Goal: Information Seeking & Learning: Learn about a topic

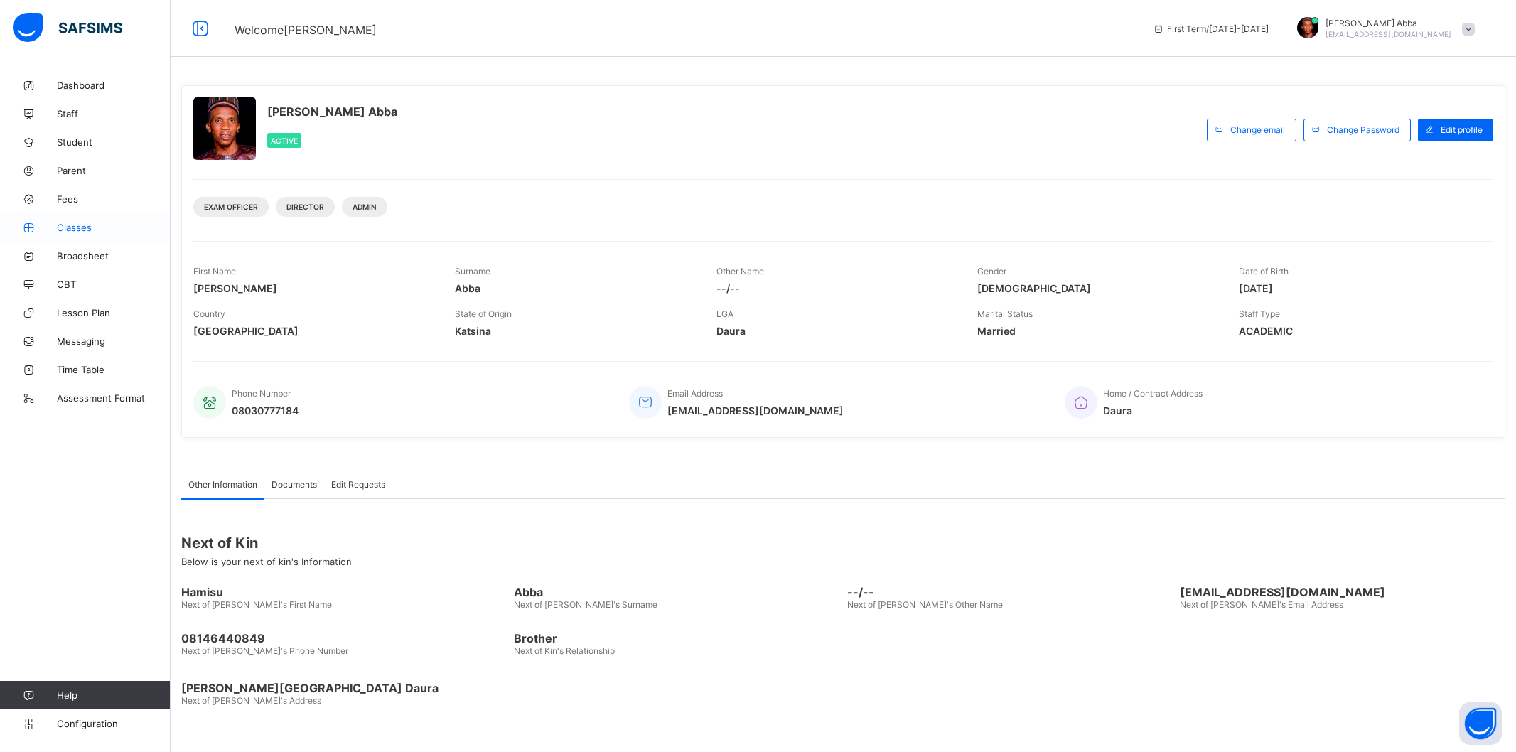
click at [74, 227] on span "Classes" at bounding box center [114, 227] width 114 height 11
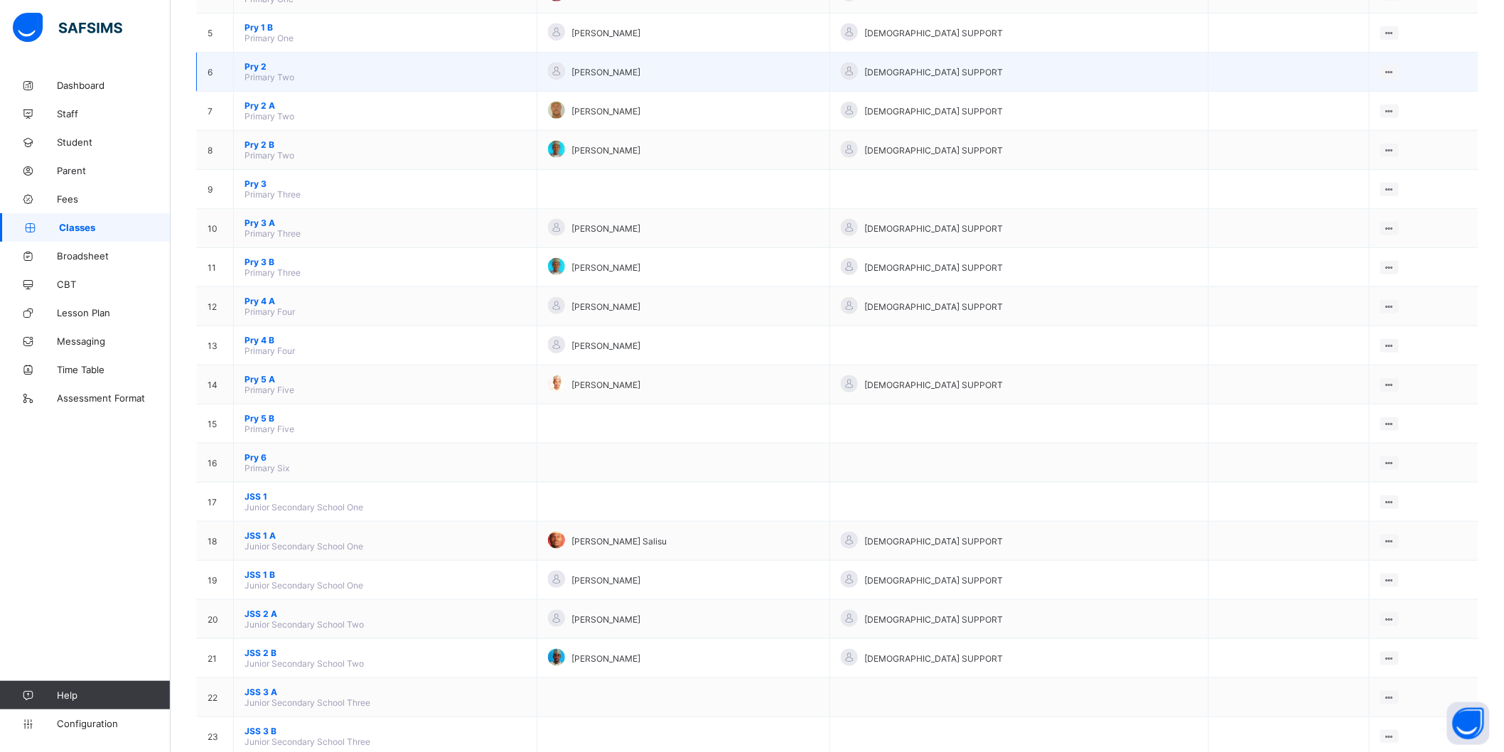
scroll to position [332, 0]
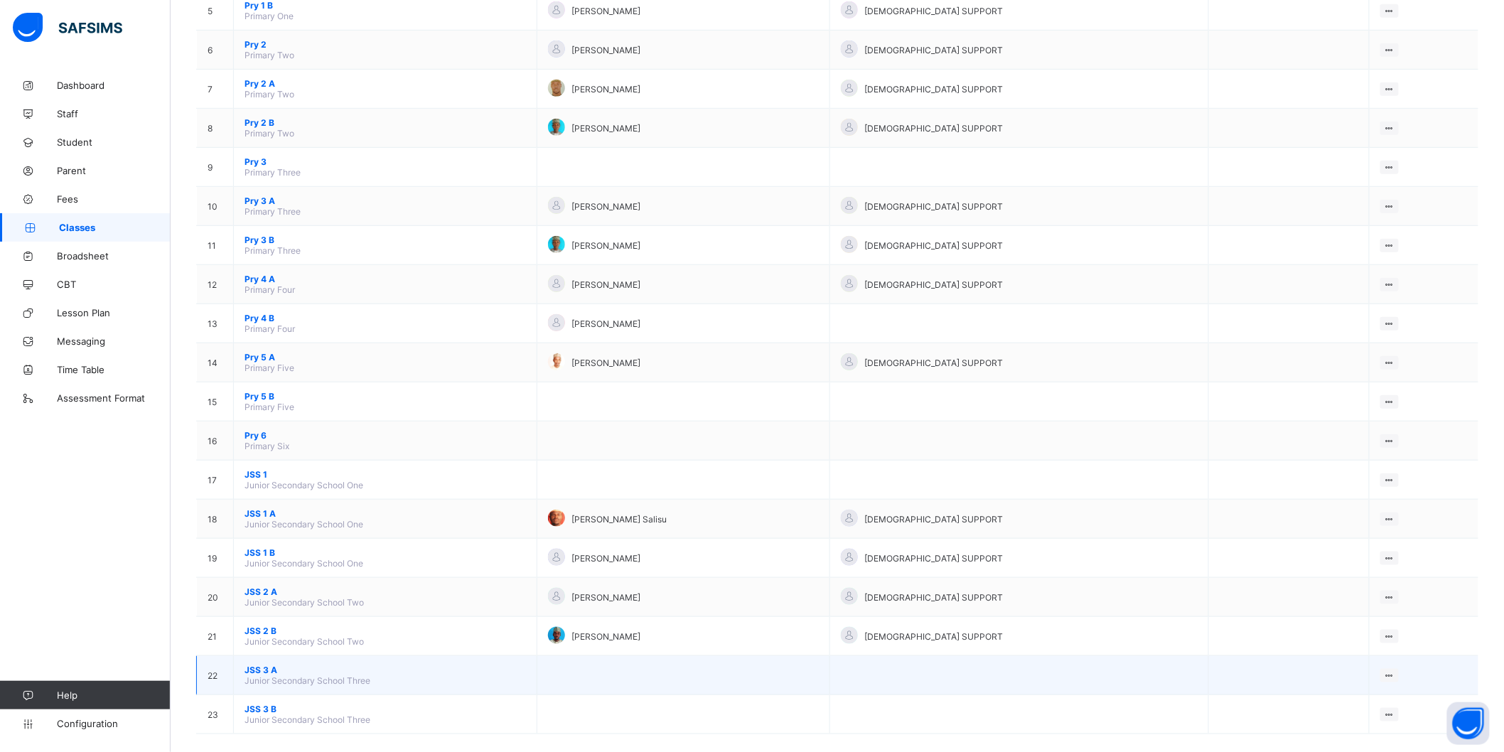
click at [261, 665] on span "JSS 3 A" at bounding box center [385, 670] width 281 height 11
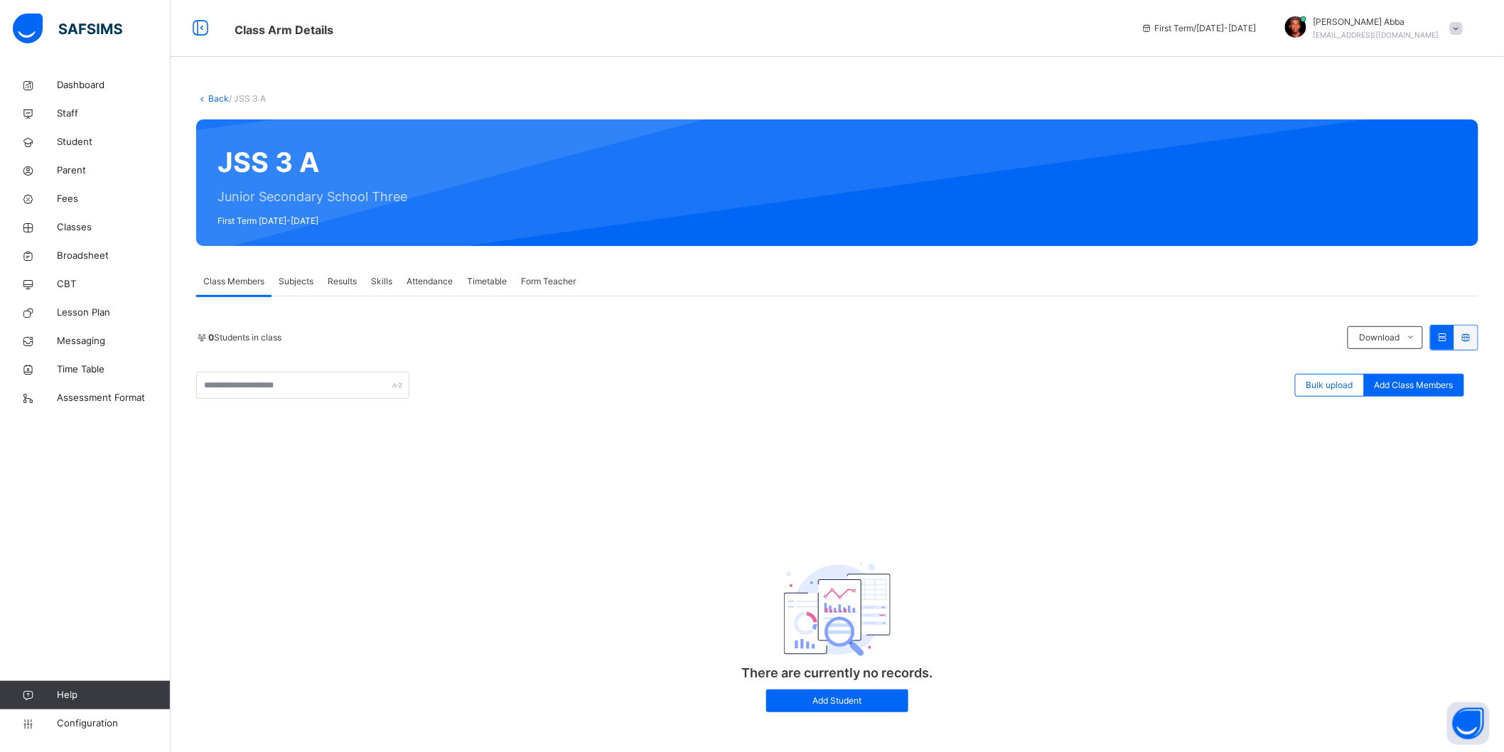
click at [214, 102] on link "Back" at bounding box center [218, 98] width 21 height 11
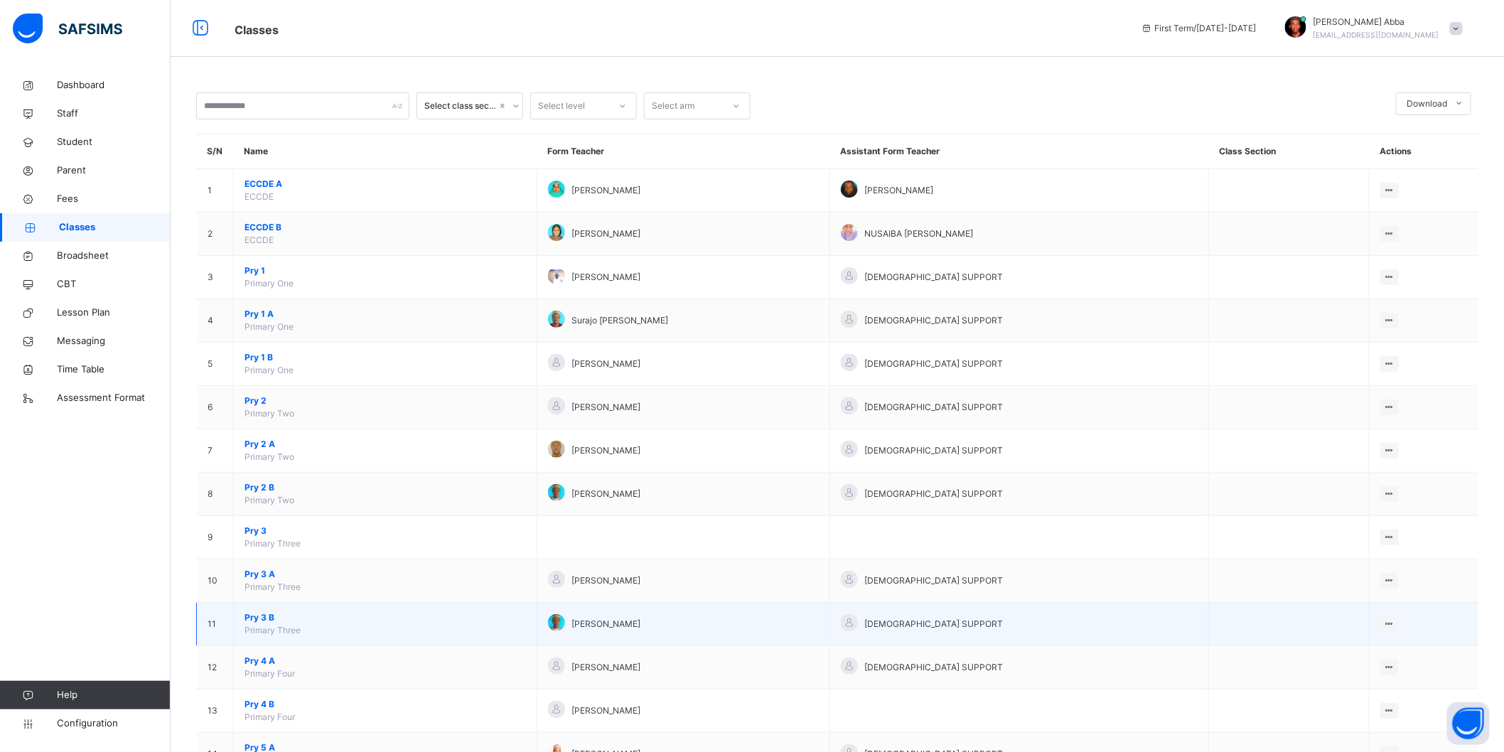
scroll to position [451, 0]
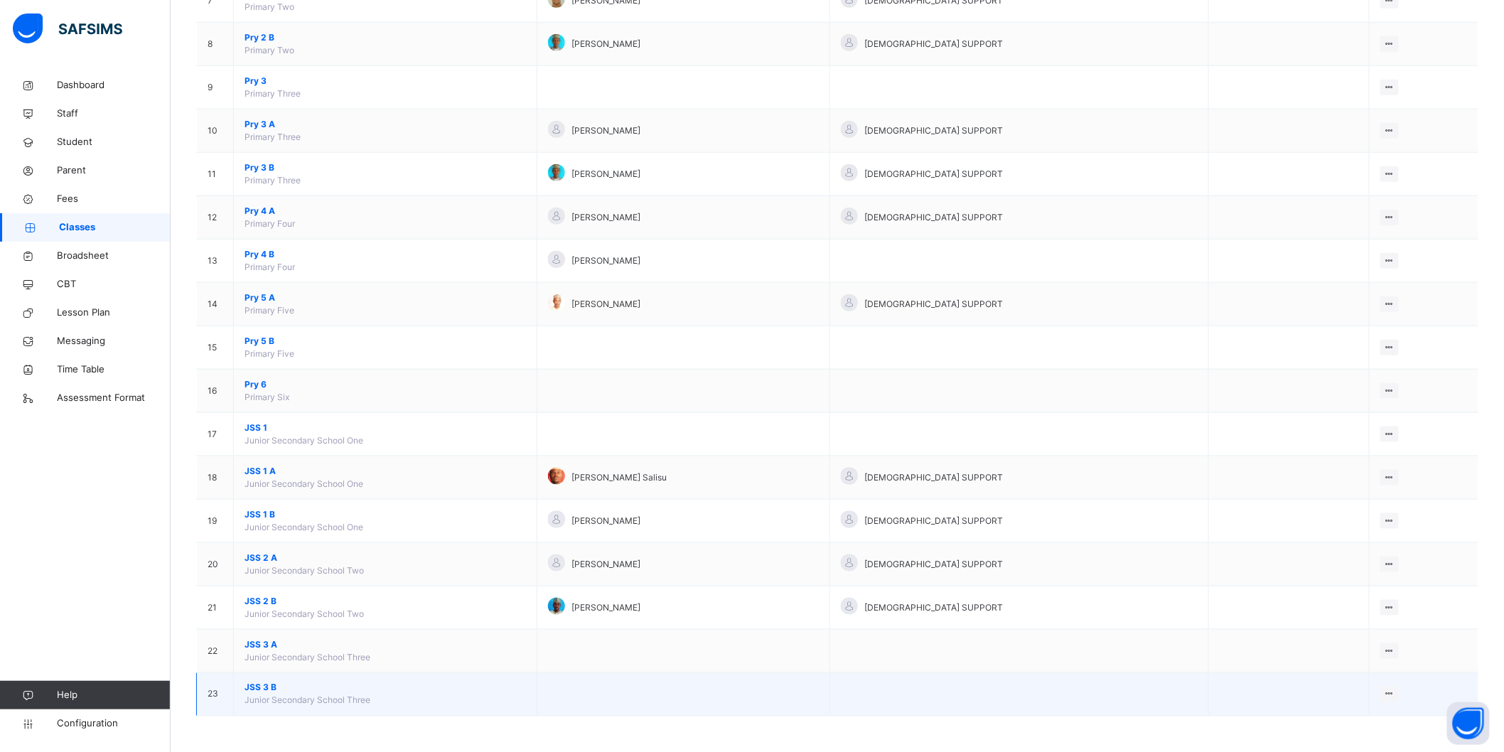
click at [257, 687] on span "JSS 3 B" at bounding box center [385, 688] width 281 height 13
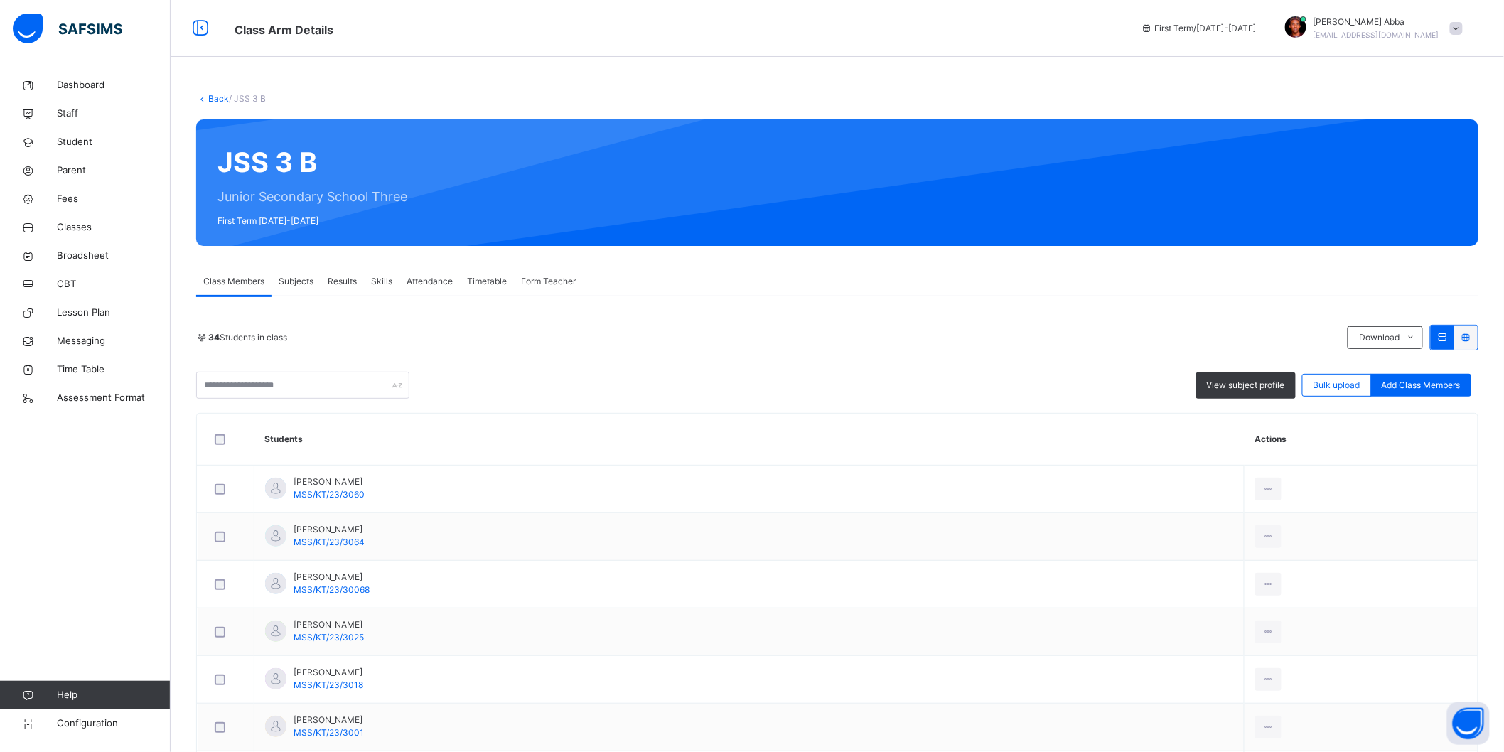
click at [295, 282] on span "Subjects" at bounding box center [296, 281] width 35 height 13
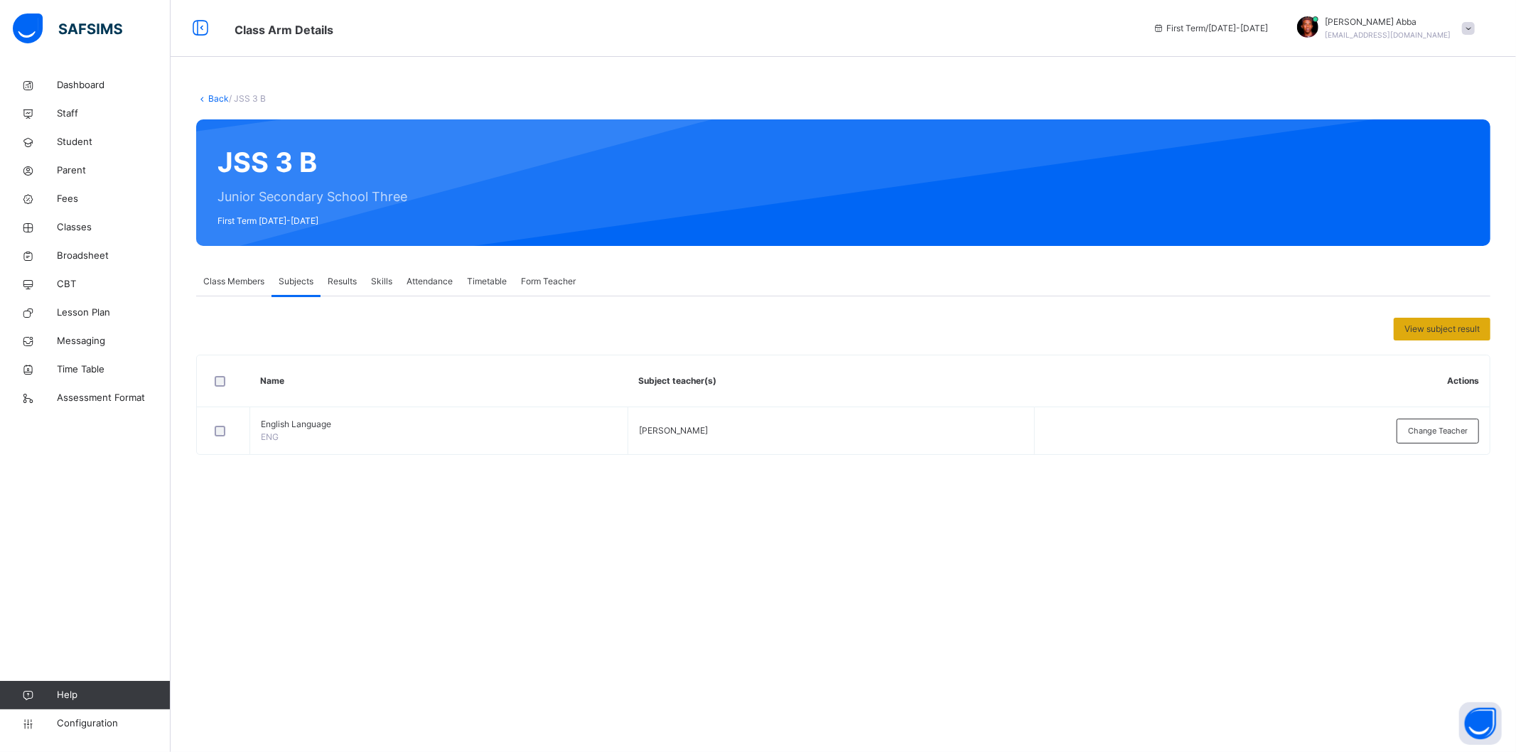
click at [1422, 325] on span "View subject result" at bounding box center [1442, 329] width 75 height 13
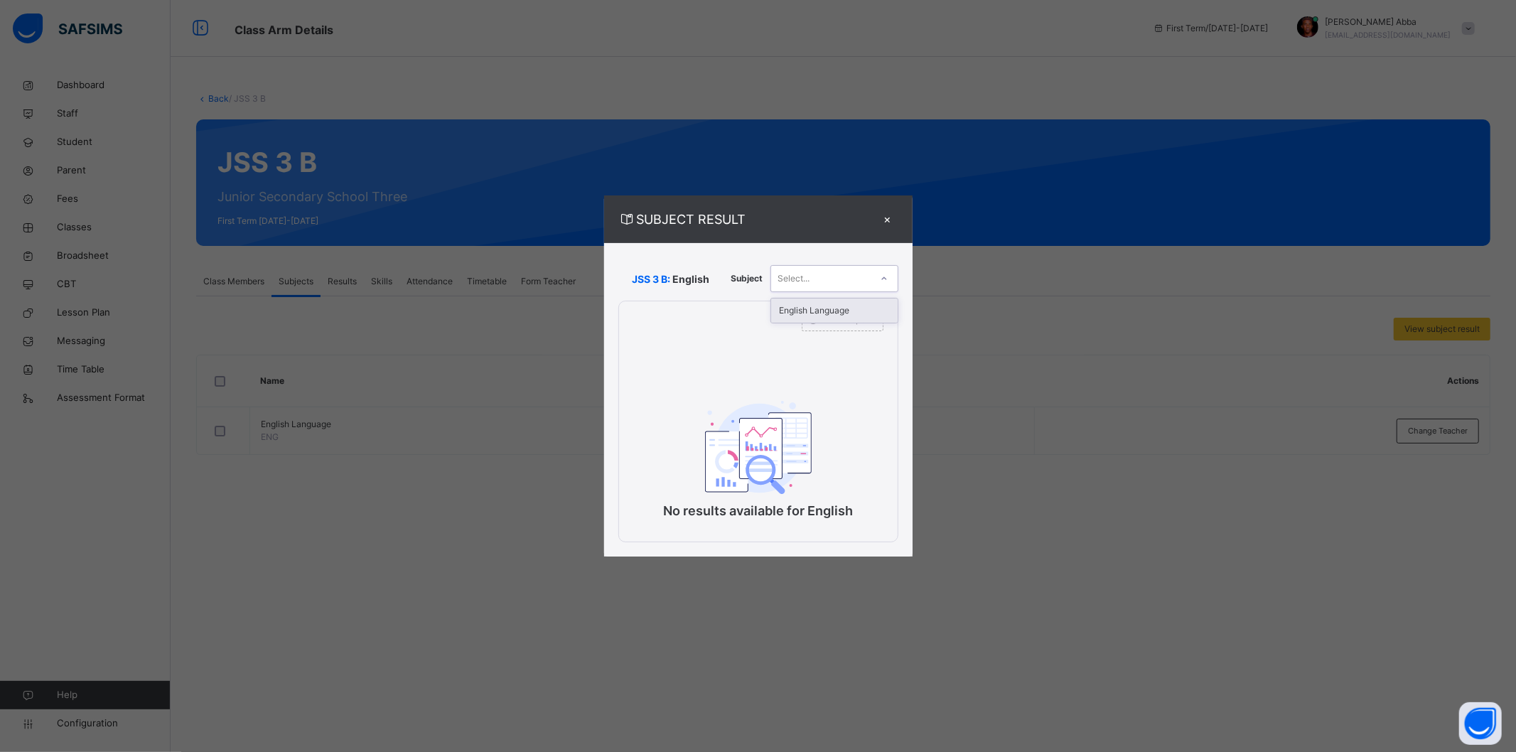
click at [884, 289] on div at bounding box center [884, 278] width 24 height 23
click at [891, 223] on div "×" at bounding box center [887, 219] width 21 height 19
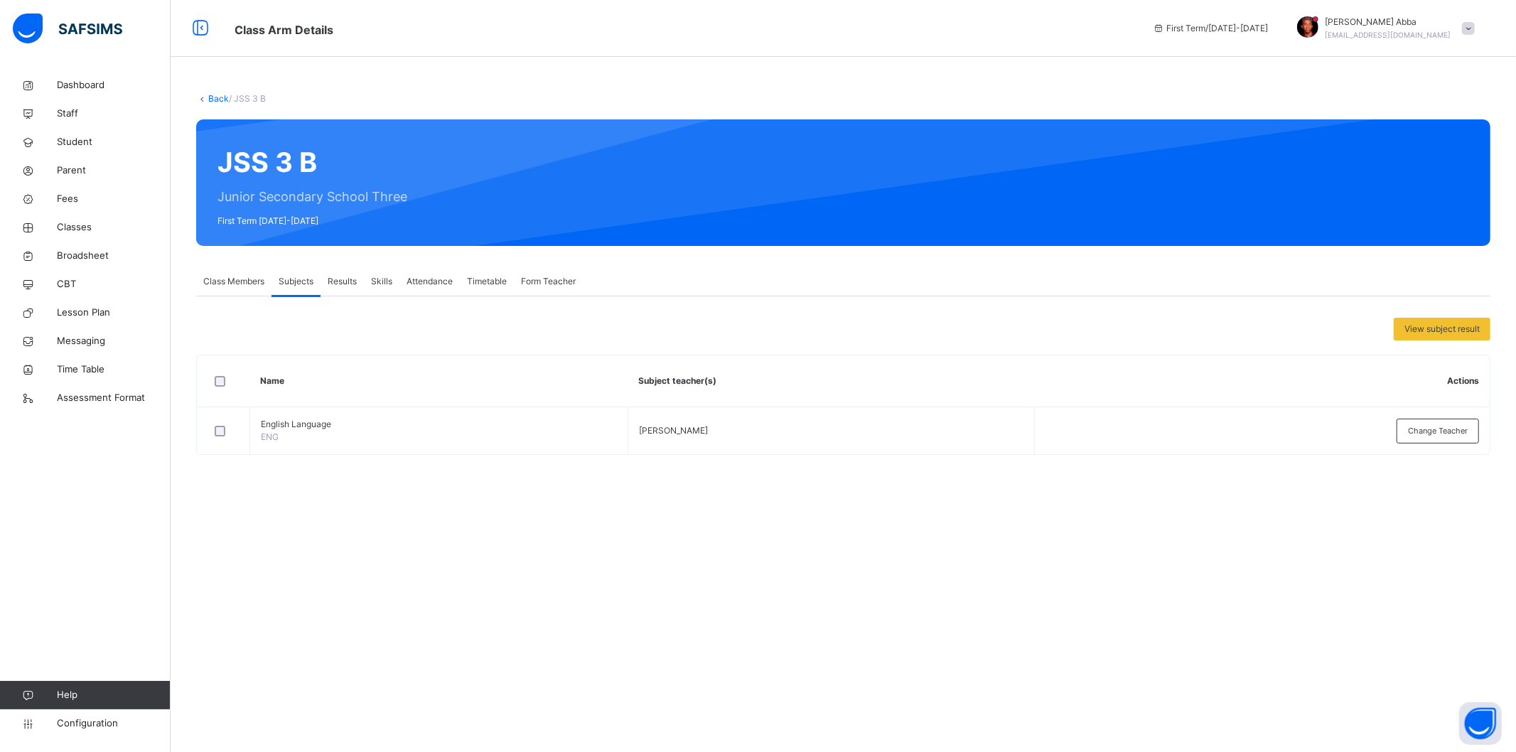
click at [238, 283] on span "Class Members" at bounding box center [233, 281] width 61 height 13
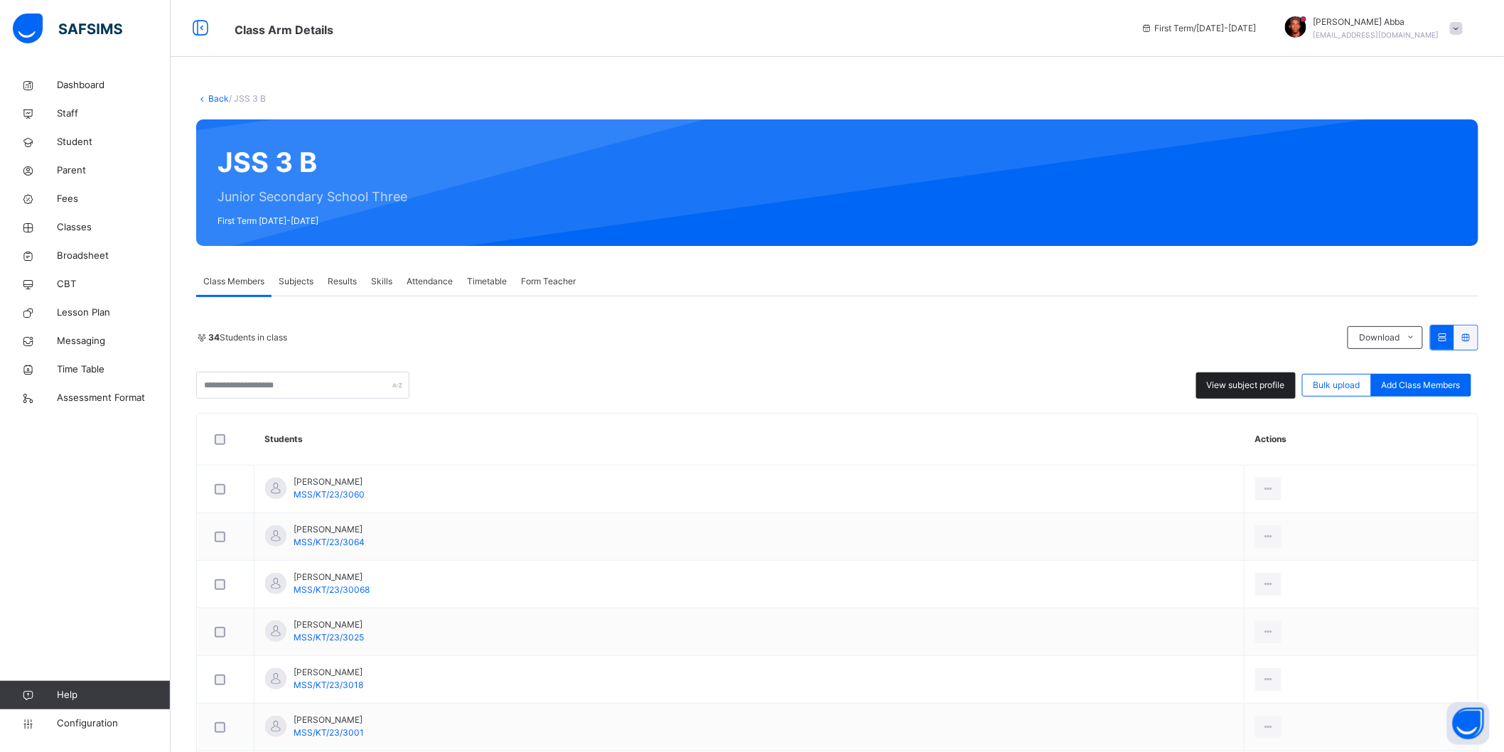
click at [1245, 386] on span "View subject profile" at bounding box center [1246, 385] width 78 height 13
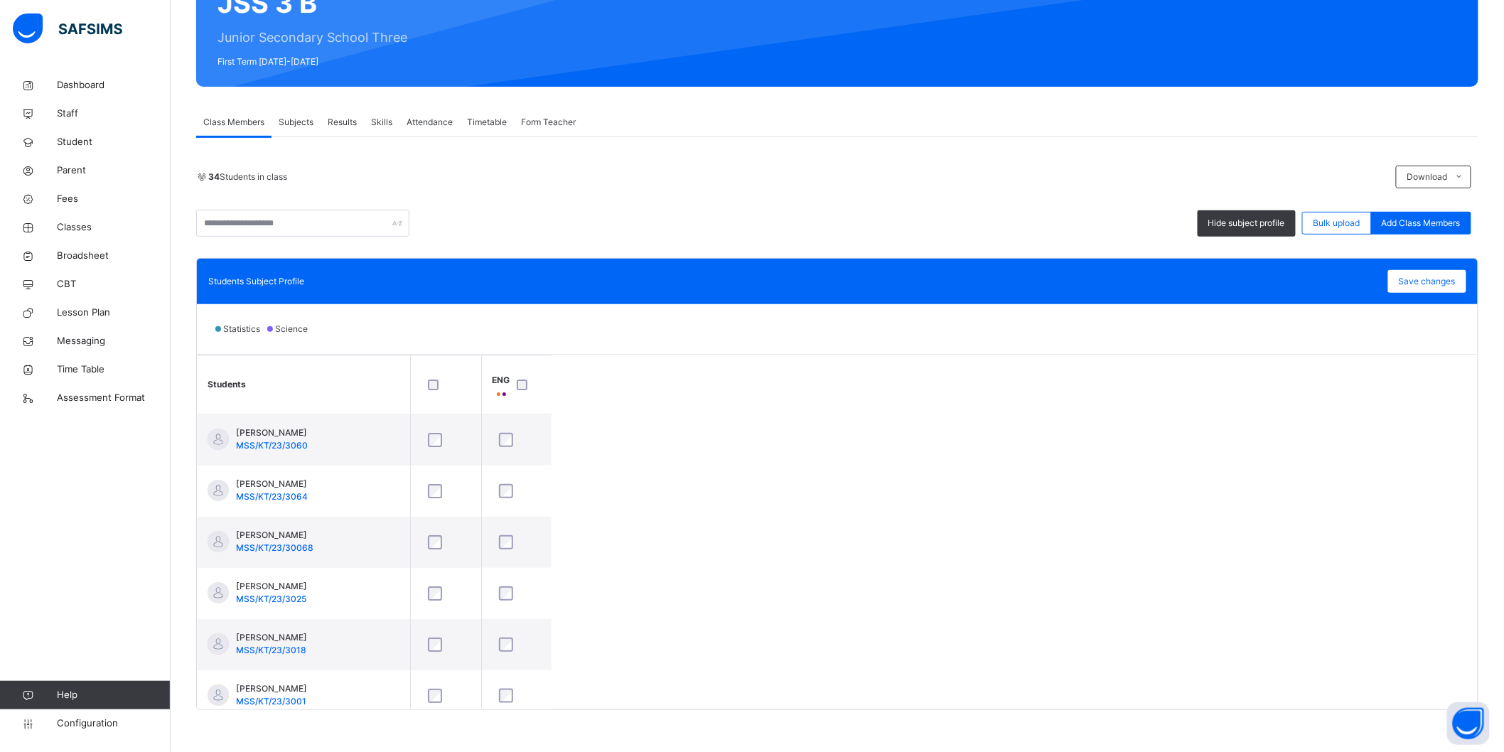
click at [240, 118] on span "Class Members" at bounding box center [233, 122] width 61 height 13
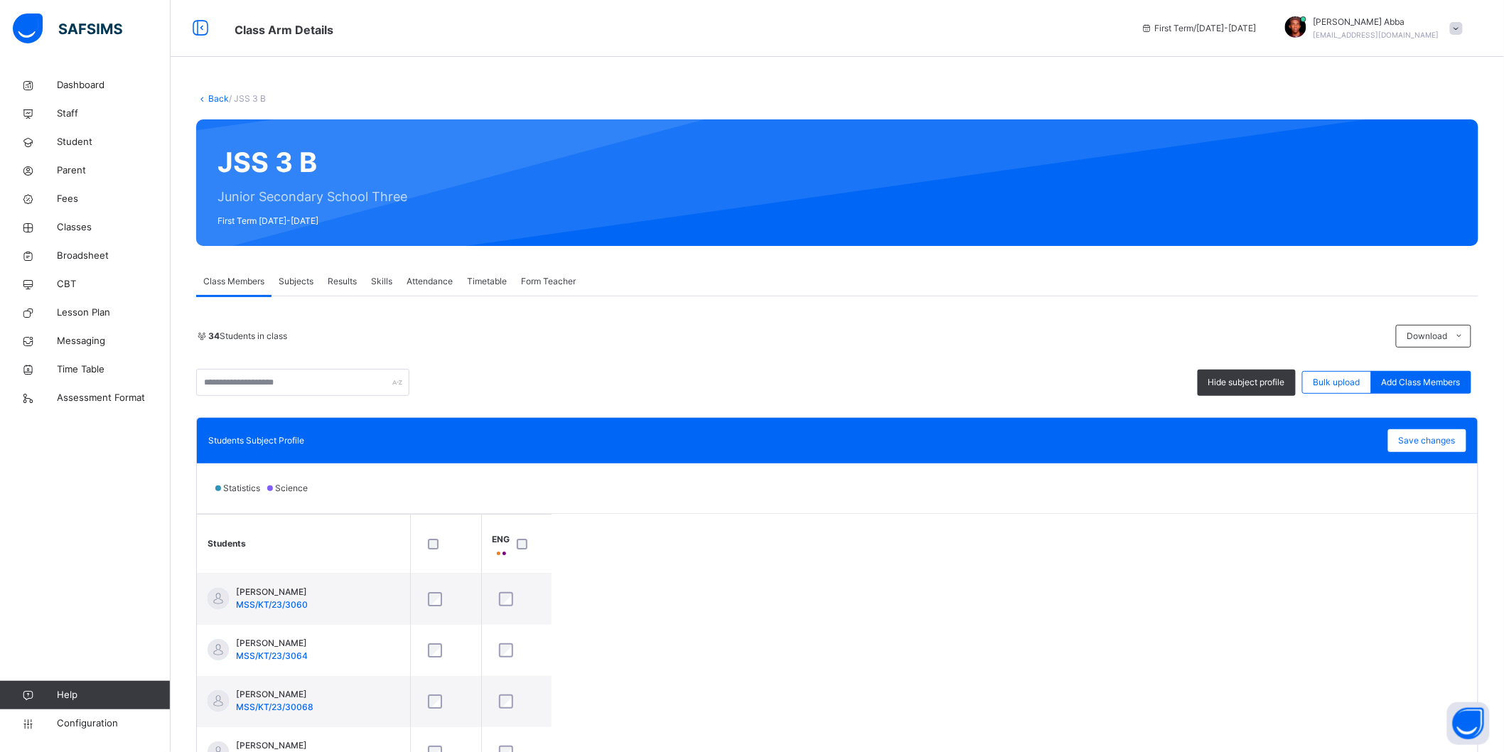
click at [211, 95] on link "Back" at bounding box center [218, 98] width 21 height 11
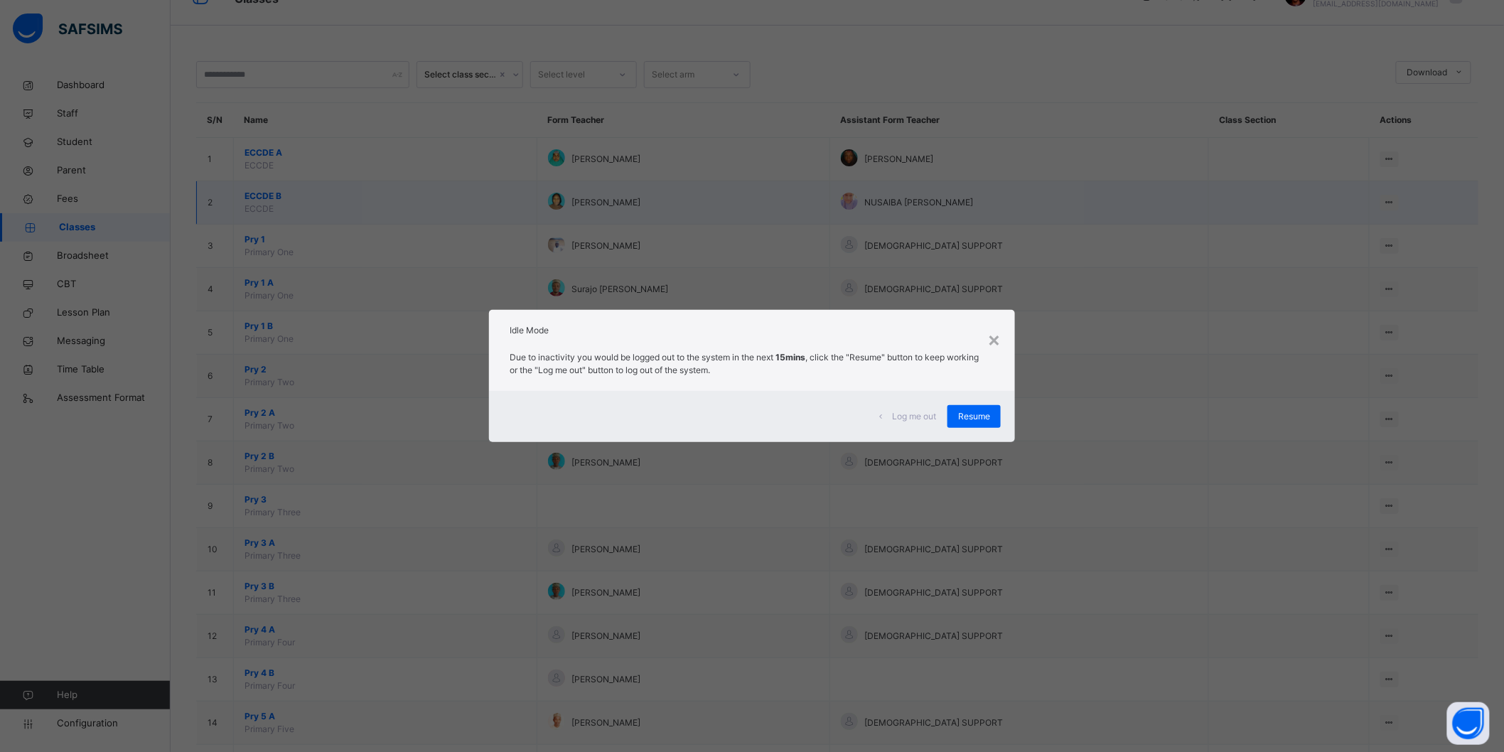
scroll to position [63, 0]
